Goal: Find specific page/section: Find specific page/section

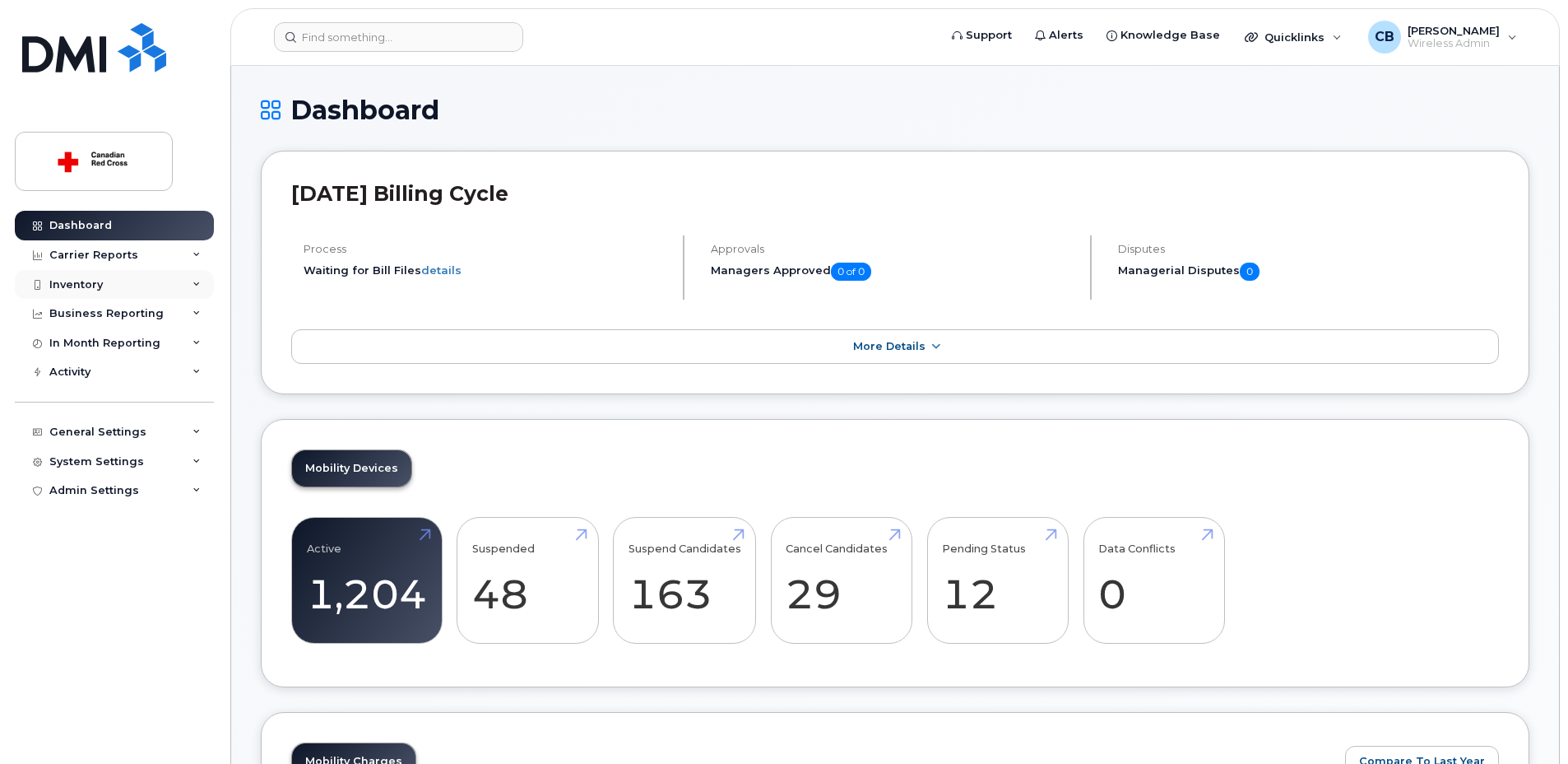
click at [108, 282] on div "Inventory" at bounding box center [114, 284] width 199 height 30
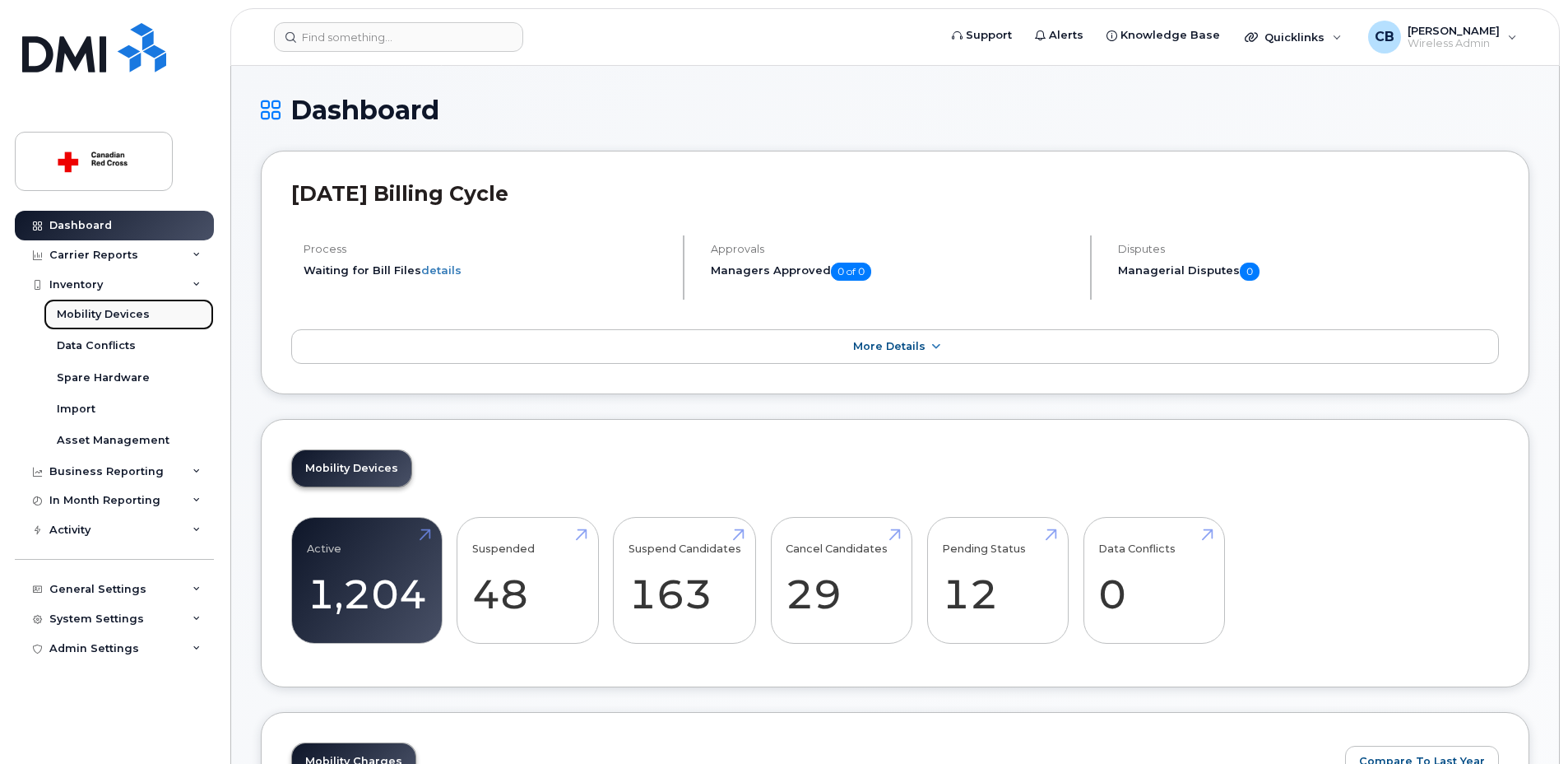
click at [132, 317] on div "Mobility Devices" at bounding box center [102, 314] width 93 height 14
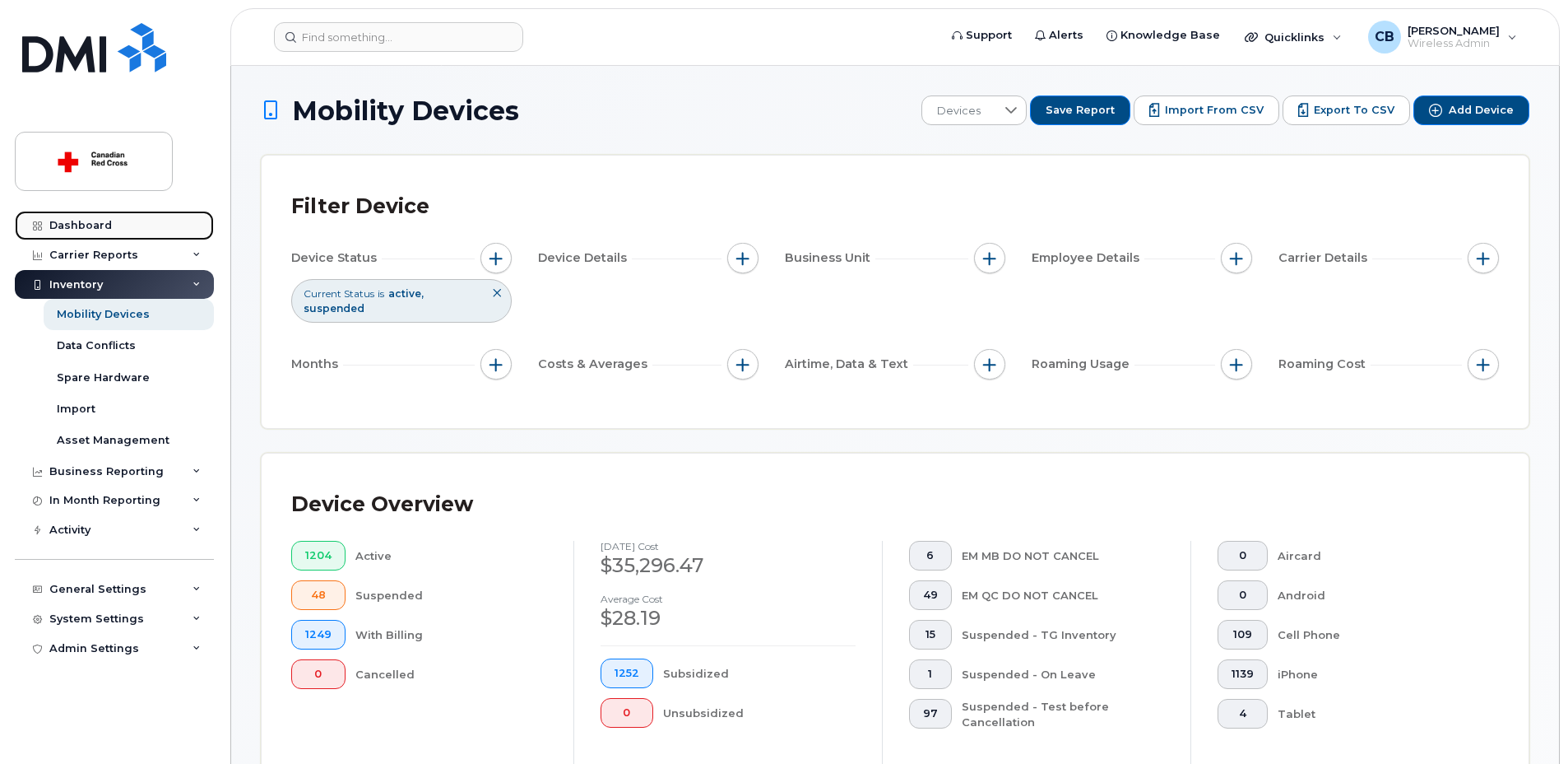
click at [94, 222] on div "Dashboard" at bounding box center [80, 226] width 62 height 13
